Goal: Task Accomplishment & Management: Use online tool/utility

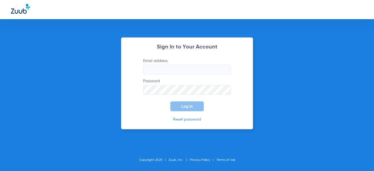
type input "[EMAIL_ADDRESS][DOMAIN_NAME]"
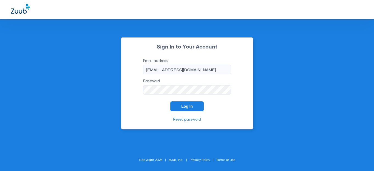
click at [190, 110] on button "Log In" at bounding box center [186, 106] width 33 height 10
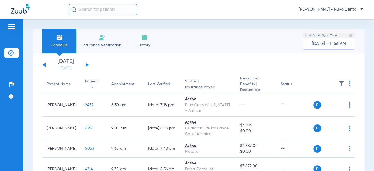
click at [94, 11] on input "text" at bounding box center [102, 9] width 68 height 11
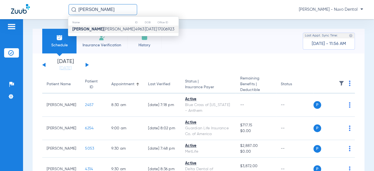
type input "[PERSON_NAME]"
click at [87, 28] on span "[PERSON_NAME]" at bounding box center [103, 29] width 62 height 4
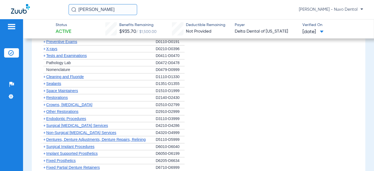
scroll to position [324, 0]
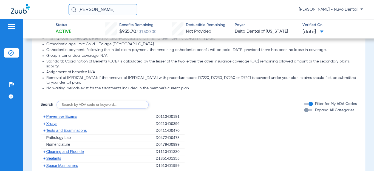
click at [87, 108] on div "Disclaimers Basis of payment: PPO Providers (DPO in the state of [US_STATE]) ar…" at bounding box center [199, 151] width 324 height 296
click at [90, 105] on input "text" at bounding box center [102, 105] width 92 height 8
type input "d0120, d1110, d1208, d8090, d9944"
click button "Search" at bounding box center [169, 105] width 22 height 8
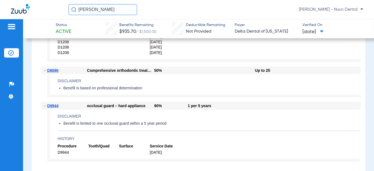
scroll to position [772, 0]
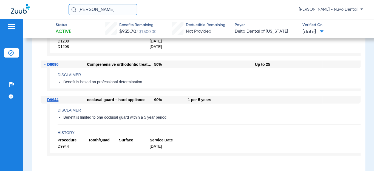
click at [106, 7] on input "[PERSON_NAME]" at bounding box center [102, 9] width 68 height 11
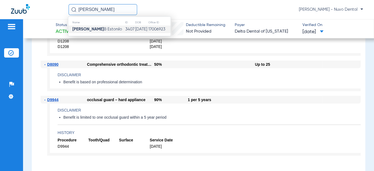
type input "[PERSON_NAME]"
click at [86, 28] on span "[PERSON_NAME]" at bounding box center [97, 29] width 50 height 4
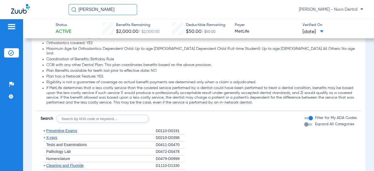
scroll to position [572, 0]
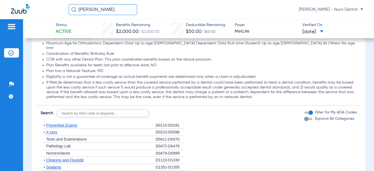
click at [113, 110] on input "text" at bounding box center [102, 113] width 92 height 8
type input "D0120, D4910, D1208, D8090, D9944"
click button "Search" at bounding box center [169, 113] width 22 height 8
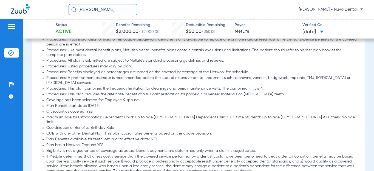
scroll to position [498, 0]
click at [133, 118] on li "Maximum Age for Orthodontics: Dependent Child: Up to age [DEMOGRAPHIC_DATA] Dep…" at bounding box center [201, 121] width 310 height 10
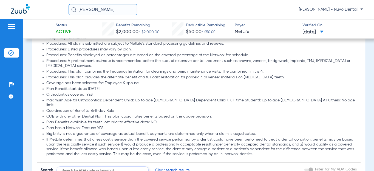
scroll to position [572, 0]
